Goal: Use online tool/utility: Utilize a website feature to perform a specific function

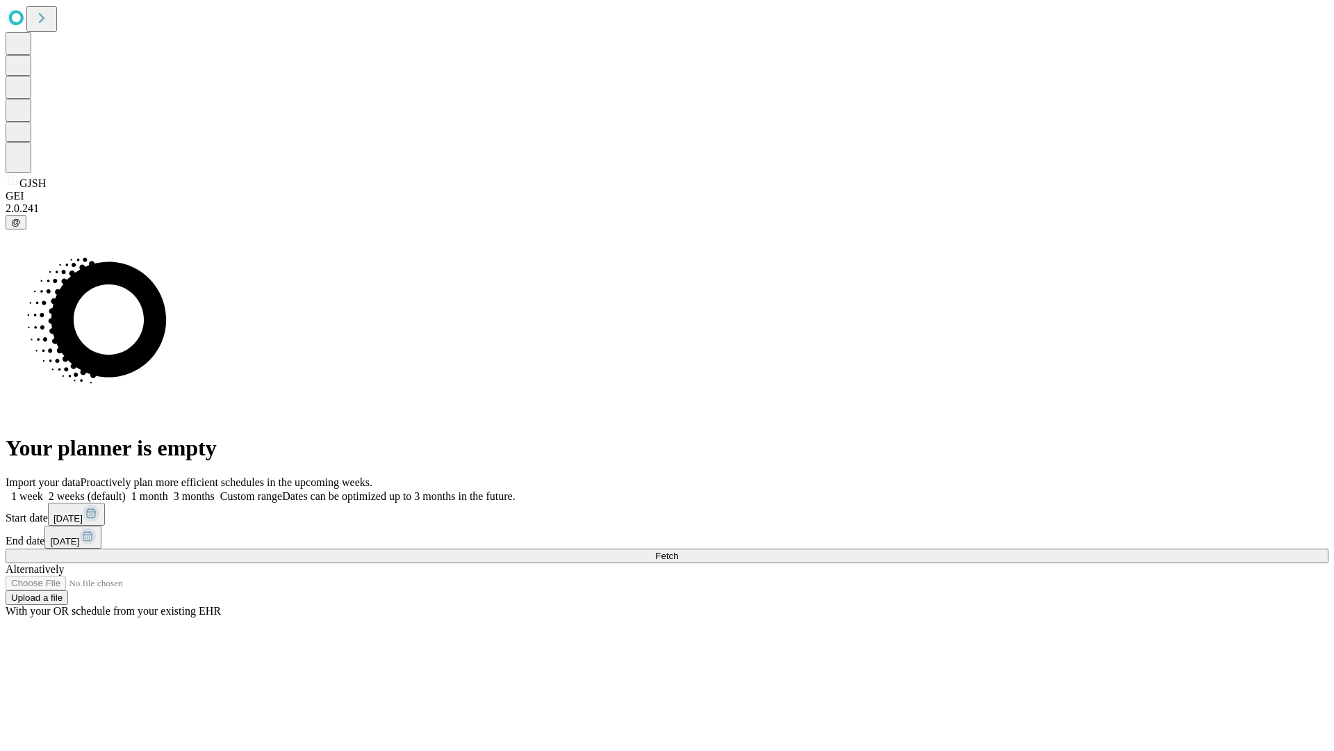
click at [678, 550] on span "Fetch" at bounding box center [666, 555] width 23 height 10
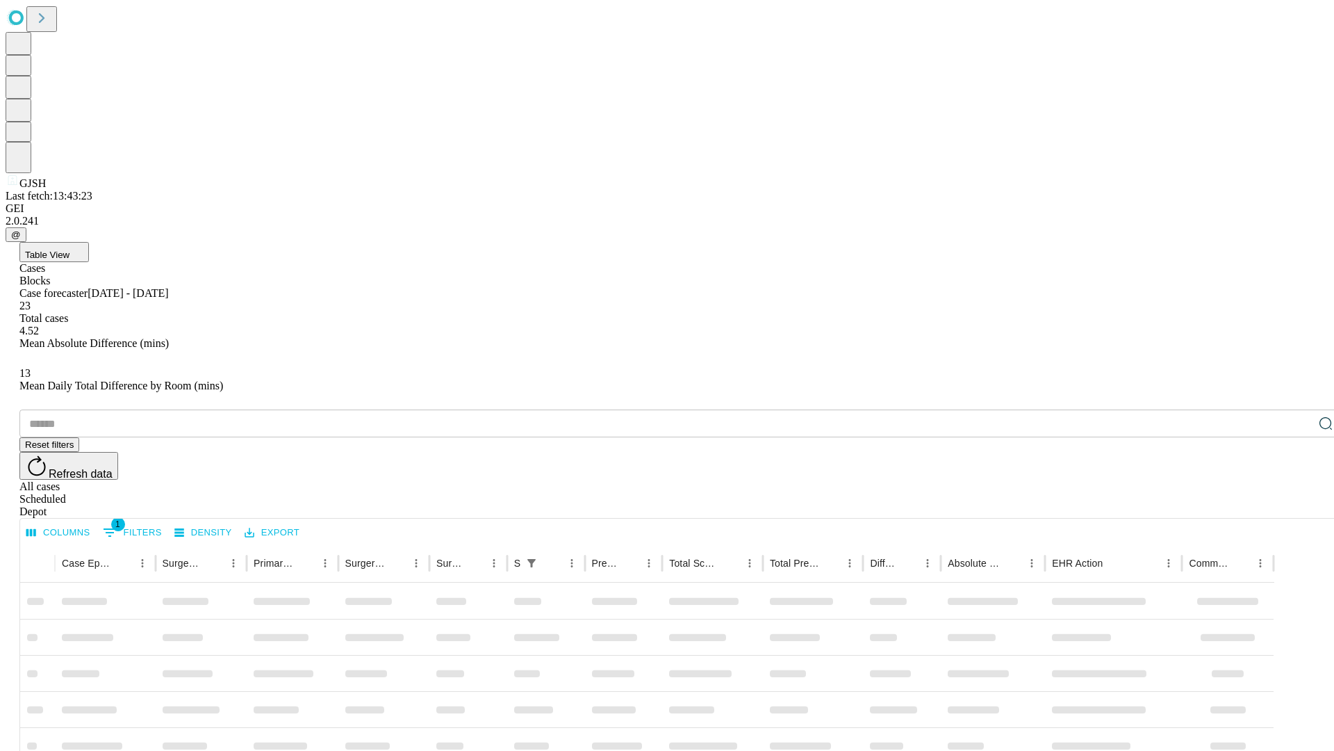
click at [69, 250] on span "Table View" at bounding box center [47, 255] width 44 height 10
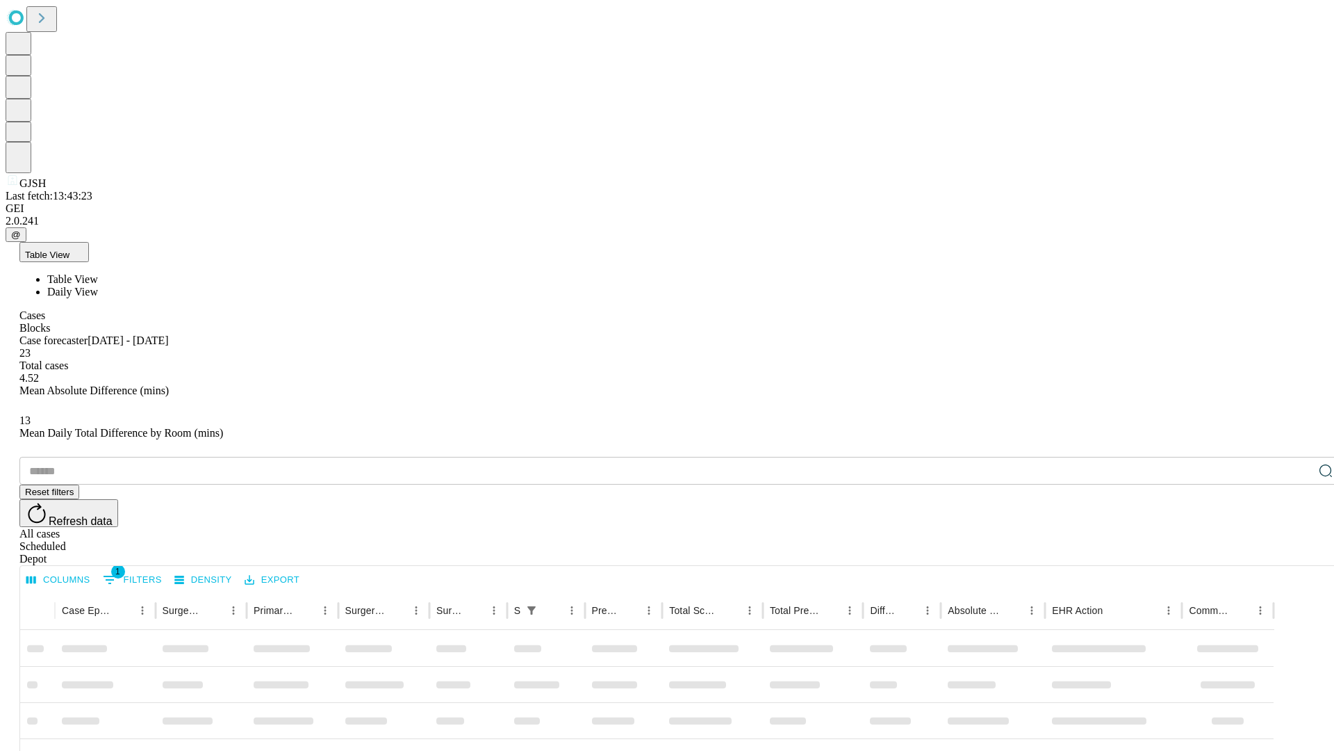
click at [98, 286] on span "Daily View" at bounding box center [72, 292] width 51 height 12
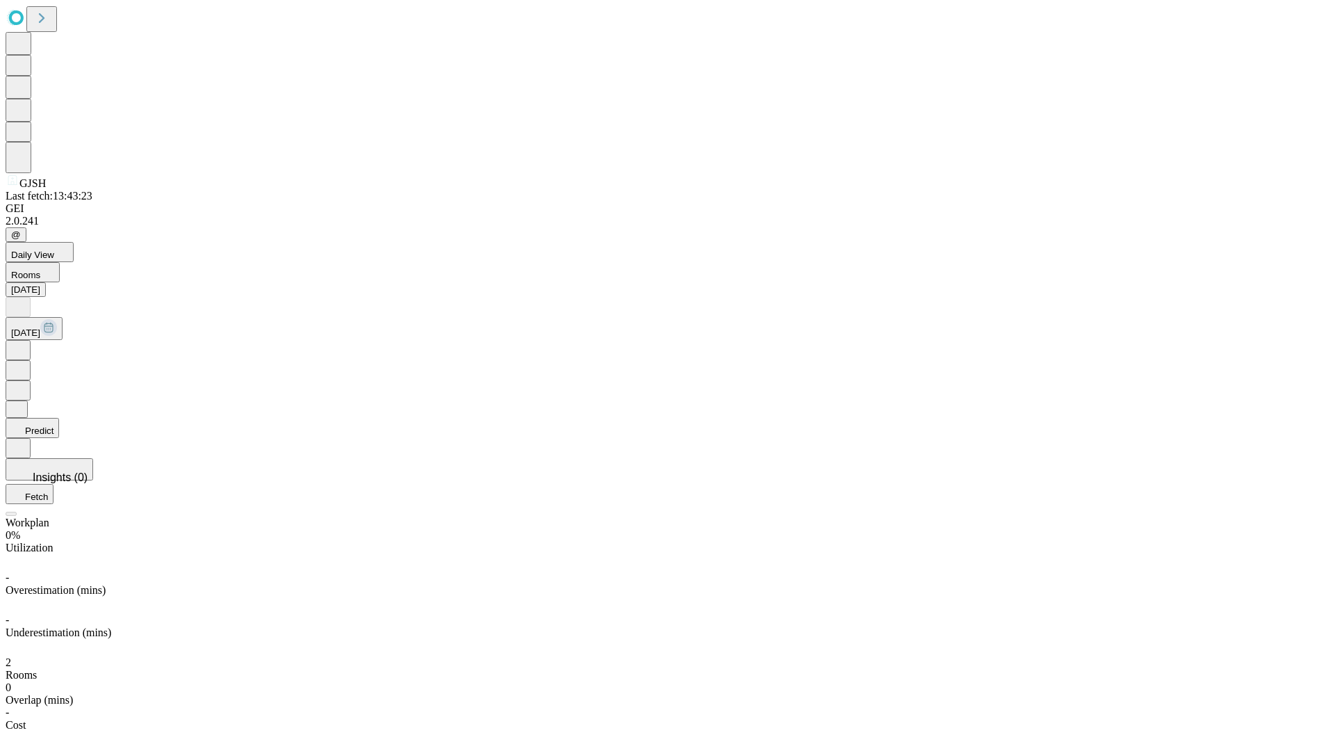
click at [59, 418] on button "Predict" at bounding box center [33, 428] width 54 height 20
